Goal: Task Accomplishment & Management: Manage account settings

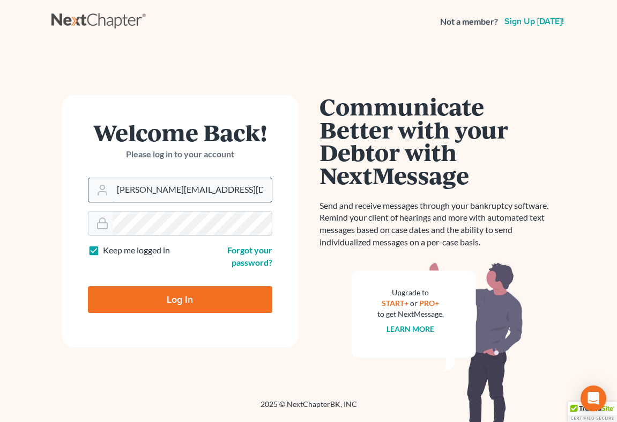
click at [208, 200] on input "[PERSON_NAME][EMAIL_ADDRESS][DOMAIN_NAME]" at bounding box center [192, 190] width 159 height 24
type input "[EMAIL_ADDRESS][DOMAIN_NAME]"
click at [193, 294] on input "Log In" at bounding box center [180, 299] width 184 height 27
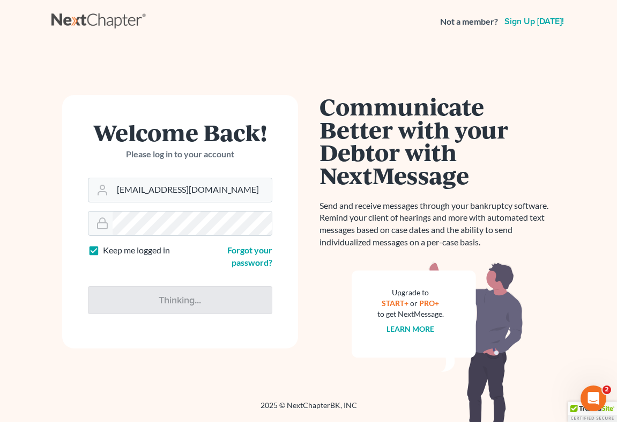
type input "Thinking..."
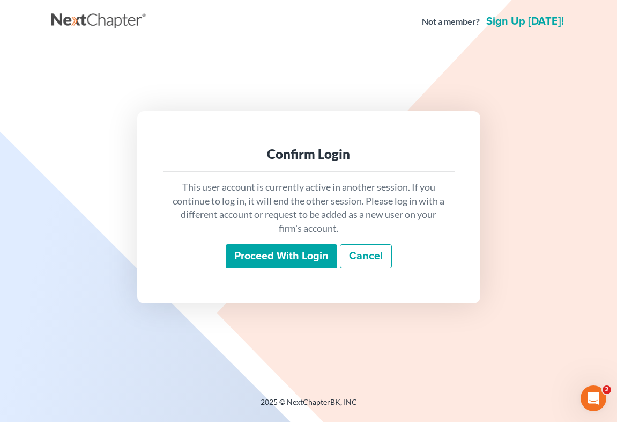
click at [269, 260] on input "Proceed with login" at bounding box center [282, 256] width 112 height 25
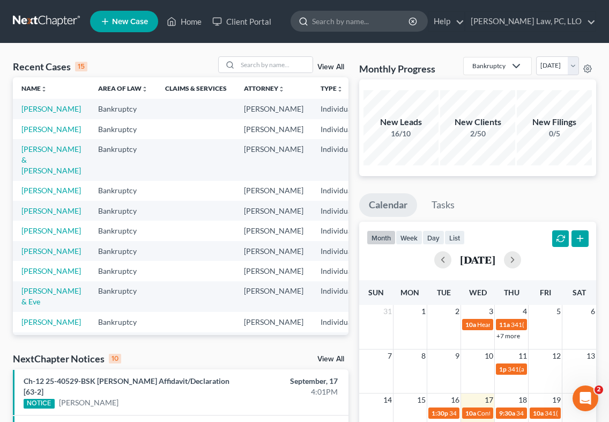
click at [410, 29] on input "search" at bounding box center [361, 21] width 98 height 20
click at [410, 17] on input "search" at bounding box center [361, 21] width 98 height 20
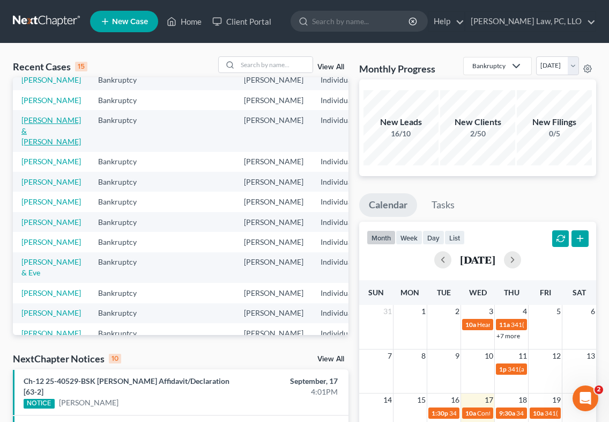
scroll to position [54, 0]
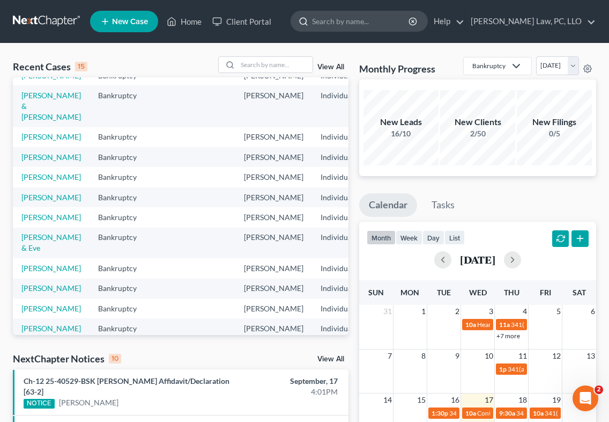
click at [409, 15] on input "search" at bounding box center [361, 21] width 98 height 20
type input "biberos"
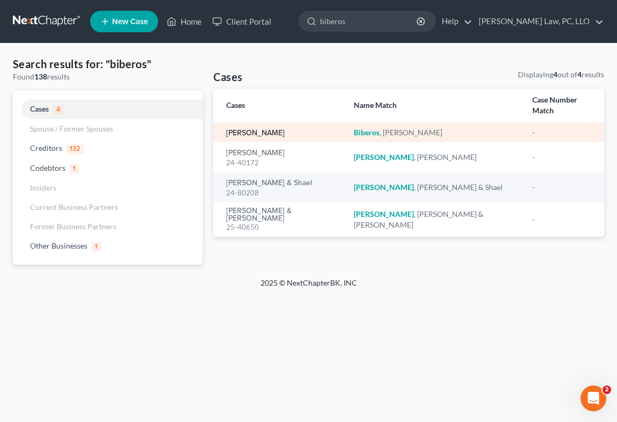
click at [256, 129] on link "Biberos, Karla" at bounding box center [255, 133] width 58 height 8
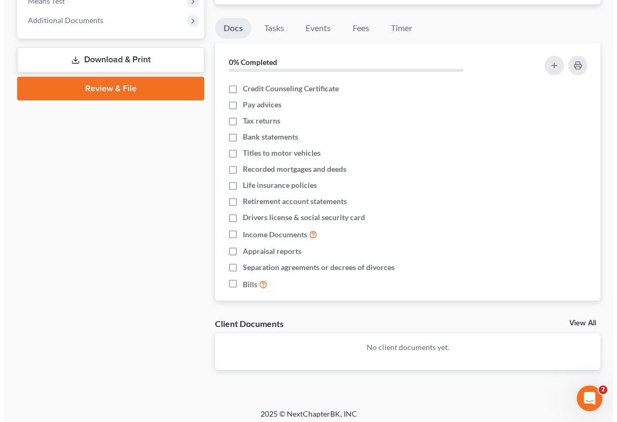
scroll to position [161, 0]
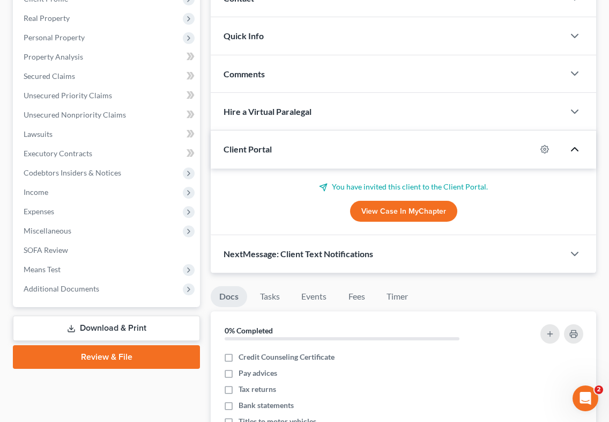
click at [571, 146] on icon "button" at bounding box center [575, 149] width 13 height 13
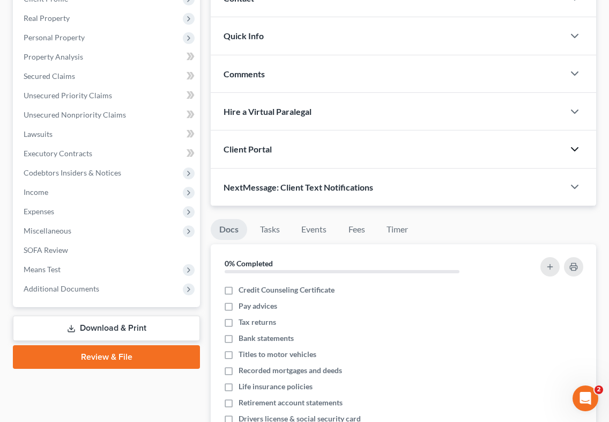
click at [322, 142] on div "Client Portal" at bounding box center [387, 148] width 353 height 37
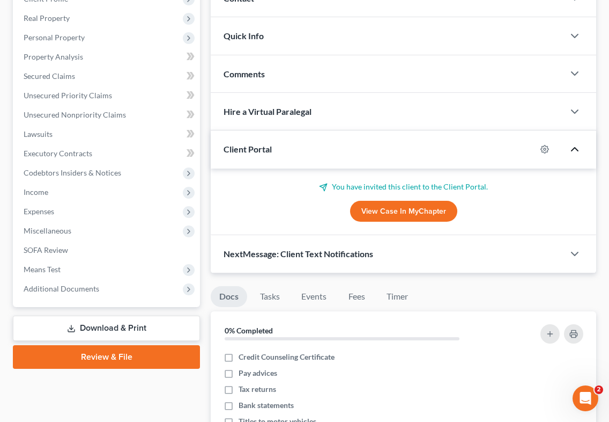
click at [406, 206] on link "View Case in MyChapter" at bounding box center [403, 211] width 107 height 21
click at [319, 255] on span "NextMessage: Client Text Notifications" at bounding box center [299, 253] width 150 height 10
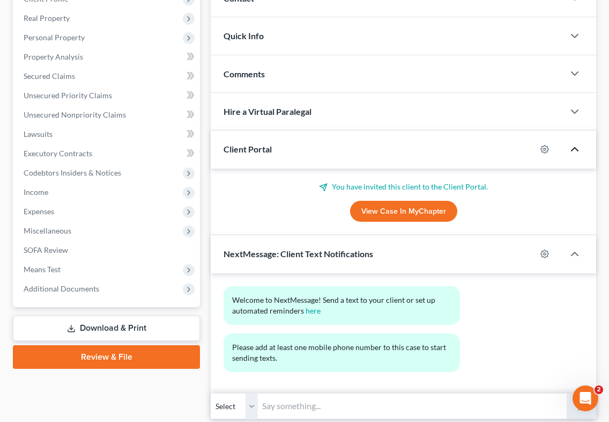
click at [340, 259] on div "NextMessage: Client Text Notifications" at bounding box center [374, 253] width 326 height 37
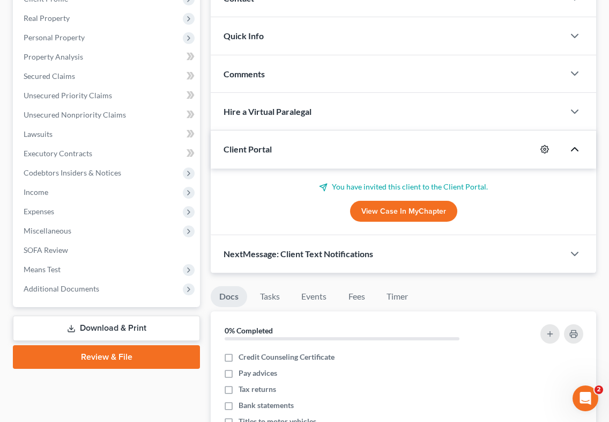
click at [543, 146] on icon "button" at bounding box center [545, 149] width 8 height 8
select select "0"
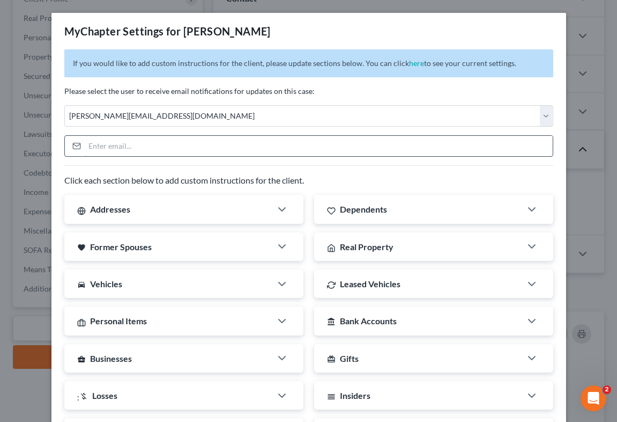
click at [144, 146] on input "email" at bounding box center [319, 146] width 468 height 20
click at [333, 169] on div "Click each section below to add custom instructions for the client. Addresses C…" at bounding box center [308, 384] width 489 height 439
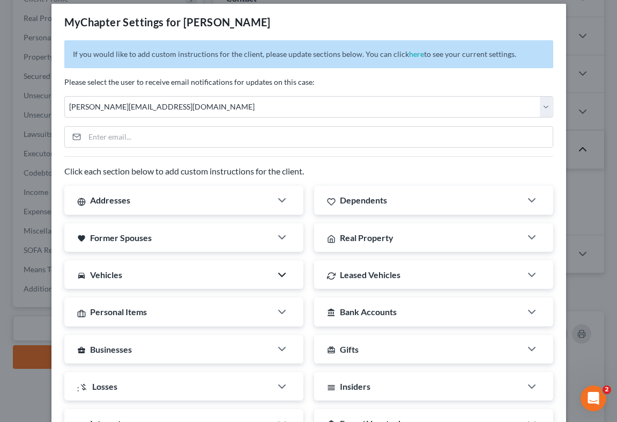
scroll to position [0, 0]
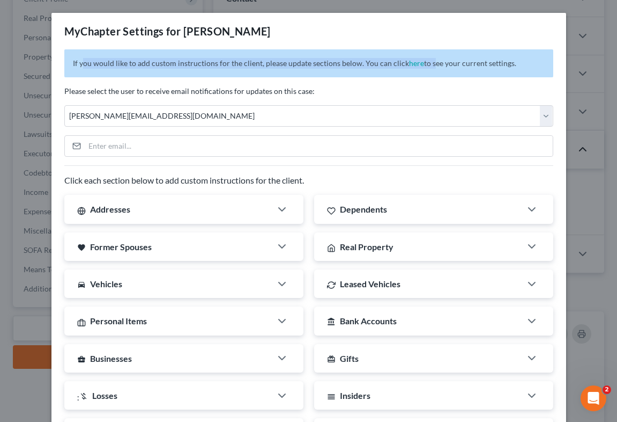
drag, startPoint x: 80, startPoint y: 60, endPoint x: 422, endPoint y: 59, distance: 341.6
click at [422, 59] on p "If you would like to add custom instructions for the client, please update sect…" at bounding box center [308, 63] width 489 height 28
click at [455, 60] on span "You can click here to see your current settings." at bounding box center [441, 62] width 151 height 9
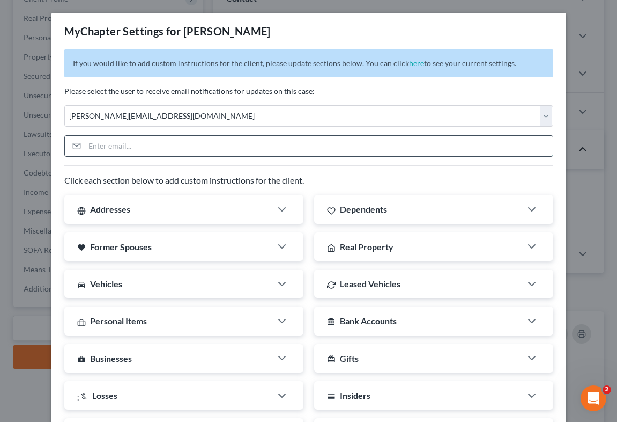
click at [128, 141] on input "email" at bounding box center [319, 146] width 468 height 20
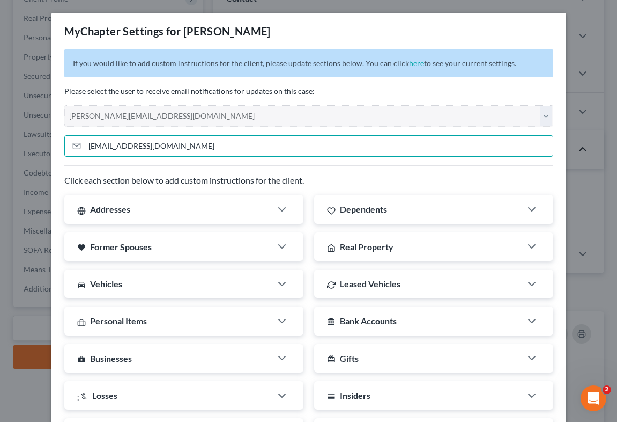
type input "nrsychik@yahoo.com"
click at [388, 80] on div "If you would like to add custom instructions for the client, please update sect…" at bounding box center [308, 331] width 515 height 565
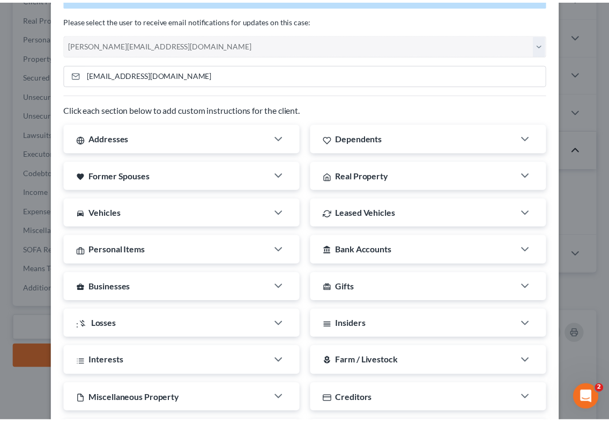
scroll to position [240, 0]
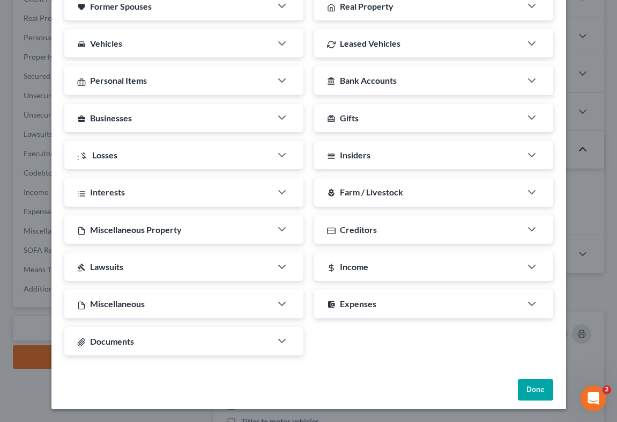
click at [534, 389] on button "Done" at bounding box center [535, 389] width 35 height 21
